Goal: Obtain resource: Download file/media

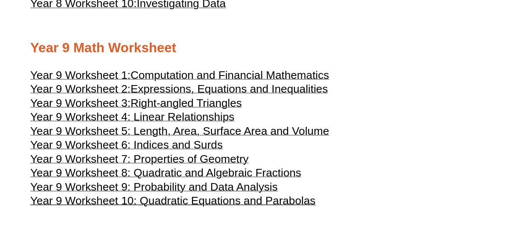
scroll to position [2350, 0]
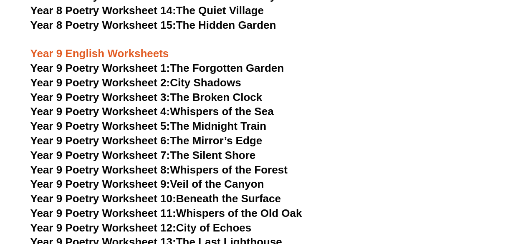
scroll to position [5625, 0]
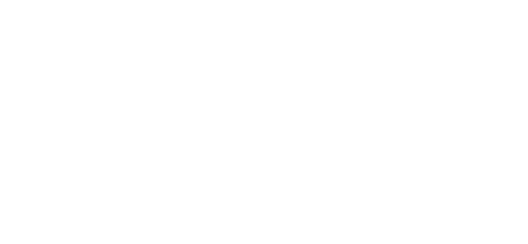
scroll to position [5584, 0]
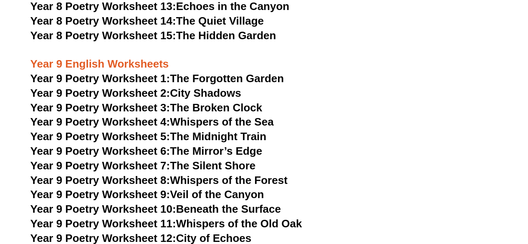
scroll to position [5625, 0]
